Goal: Task Accomplishment & Management: Complete application form

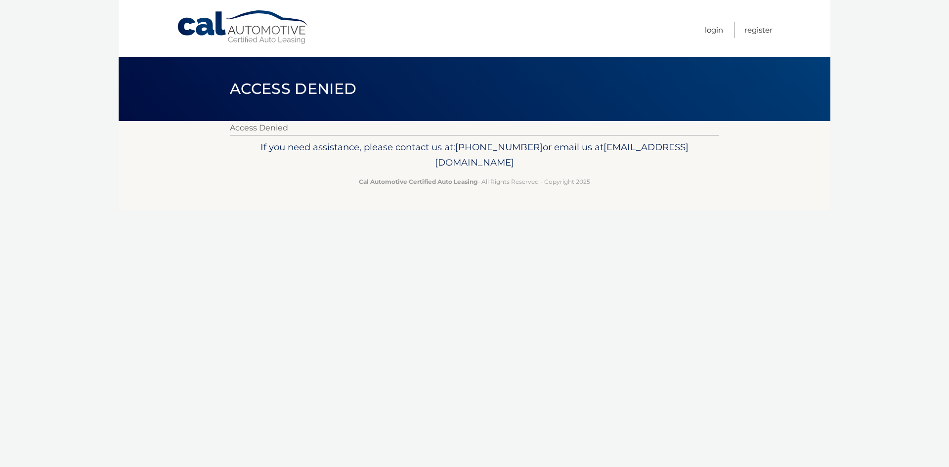
click at [702, 36] on nav "Menu Login Register" at bounding box center [545, 28] width 455 height 57
click at [200, 29] on link "Cal Automotive" at bounding box center [242, 27] width 133 height 35
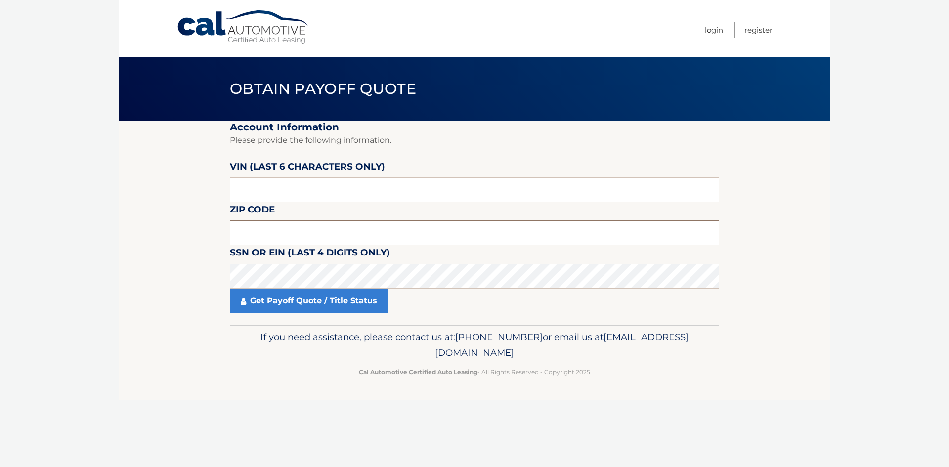
click at [331, 236] on input "text" at bounding box center [474, 232] width 489 height 25
click at [299, 233] on input "text" at bounding box center [474, 232] width 489 height 25
type input "08859"
click at [274, 189] on input "text" at bounding box center [474, 189] width 489 height 25
type input "023176"
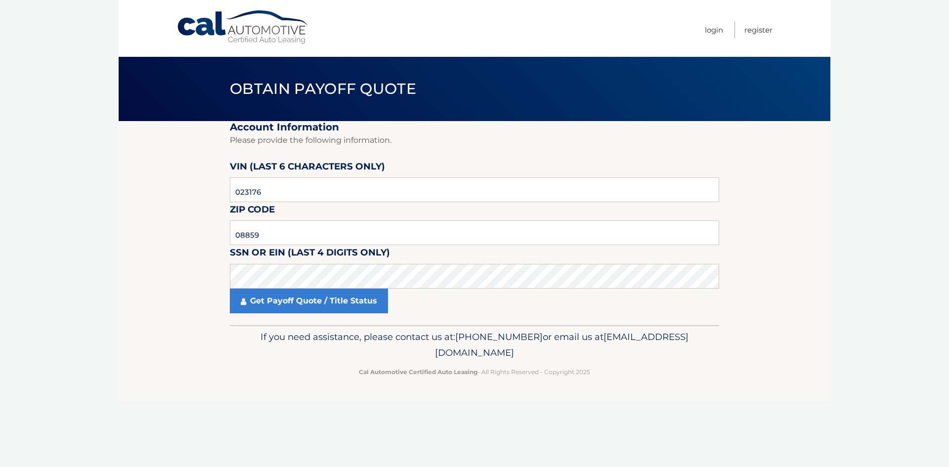
click at [302, 323] on fieldset "Account Information Please provide the following information. [PERSON_NAME] (la…" at bounding box center [474, 223] width 489 height 204
click at [301, 311] on link "Get Payoff Quote / Title Status" at bounding box center [309, 301] width 158 height 25
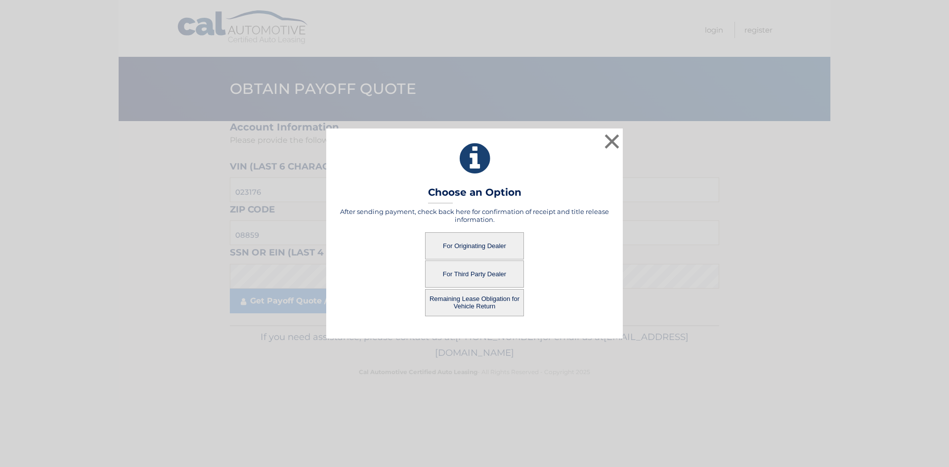
click at [488, 248] on button "For Originating Dealer" at bounding box center [474, 245] width 99 height 27
click at [472, 250] on button "For Originating Dealer" at bounding box center [474, 245] width 99 height 27
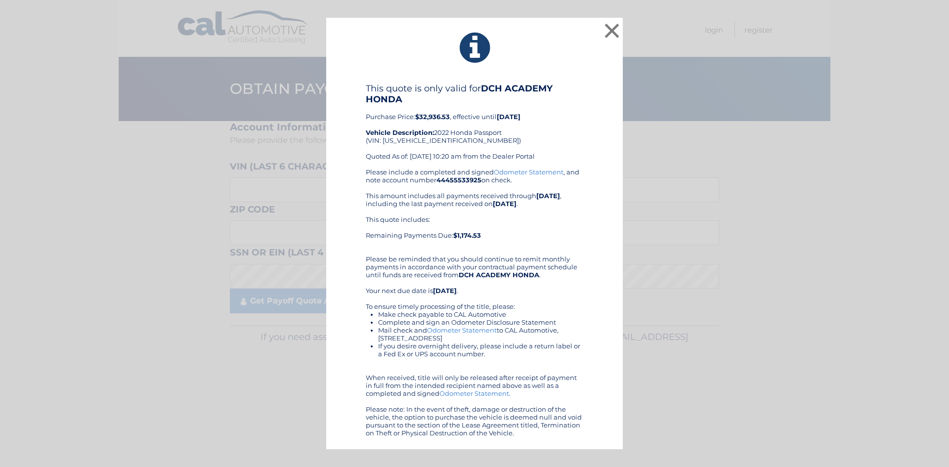
click at [353, 187] on div "This quote is only valid for DCH ACADEMY HONDA Purchase Price: $32,936.53 , eff…" at bounding box center [474, 260] width 272 height 354
